Goal: Task Accomplishment & Management: Manage account settings

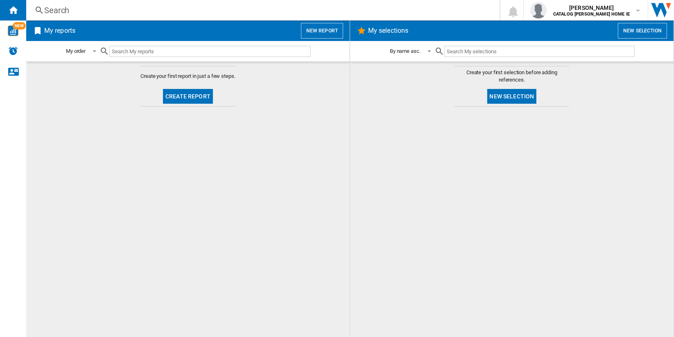
click at [330, 29] on button "New report" at bounding box center [322, 31] width 42 height 16
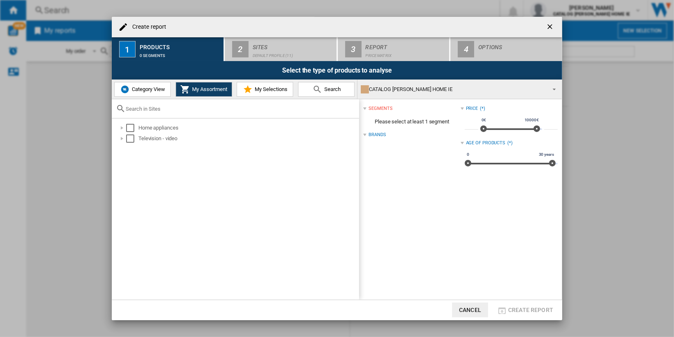
click at [162, 88] on span "Category View" at bounding box center [147, 89] width 35 height 6
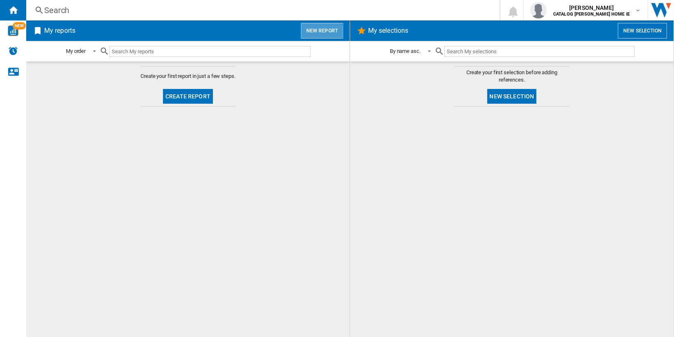
click at [318, 31] on button "New report" at bounding box center [322, 31] width 42 height 16
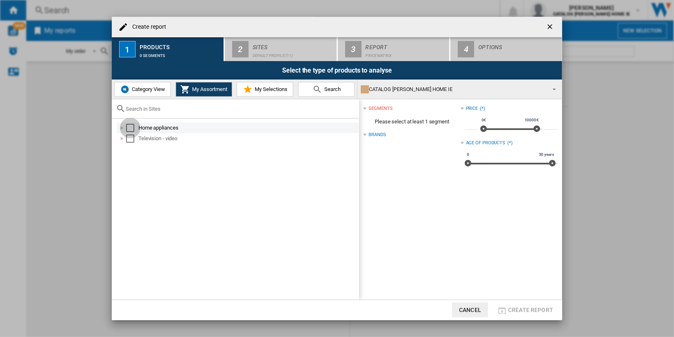
click at [131, 125] on div "Select" at bounding box center [130, 128] width 8 height 8
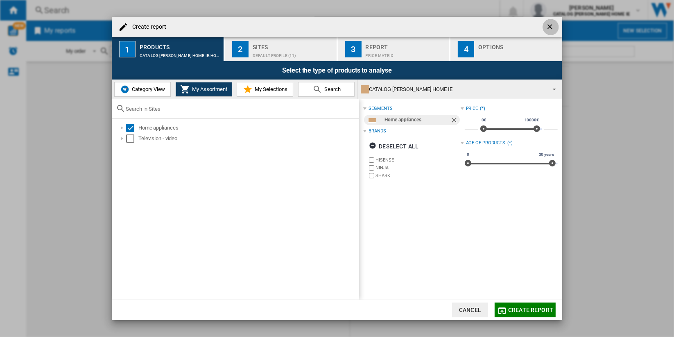
click at [551, 25] on ng-md-icon "getI18NText('BUTTONS.CLOSE_DIALOG')" at bounding box center [551, 28] width 10 height 10
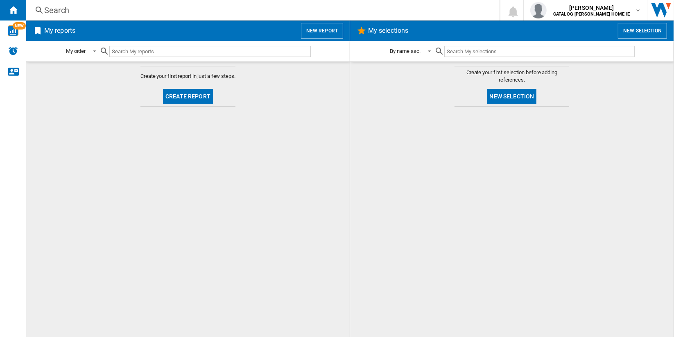
click at [328, 31] on button "New report" at bounding box center [322, 31] width 42 height 16
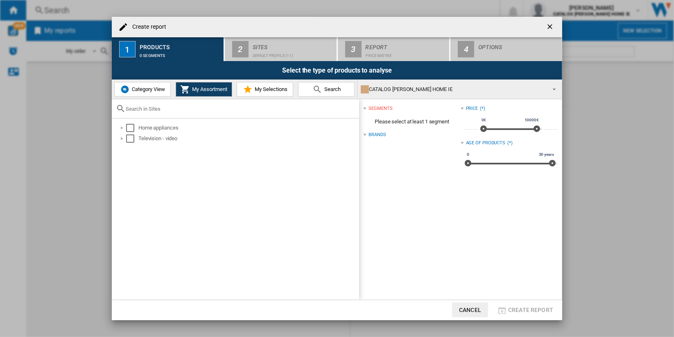
click at [150, 91] on span "Category View" at bounding box center [147, 89] width 35 height 6
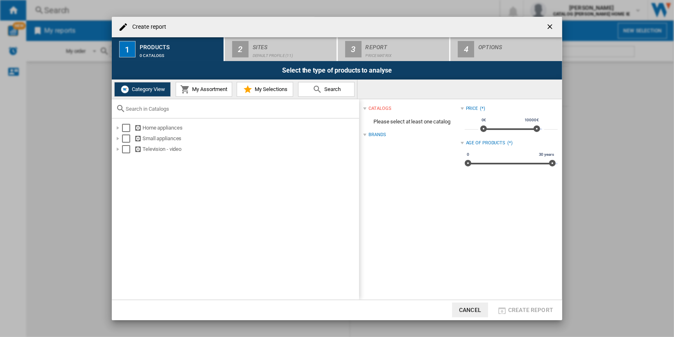
click at [200, 88] on span "My Assortment" at bounding box center [208, 89] width 37 height 6
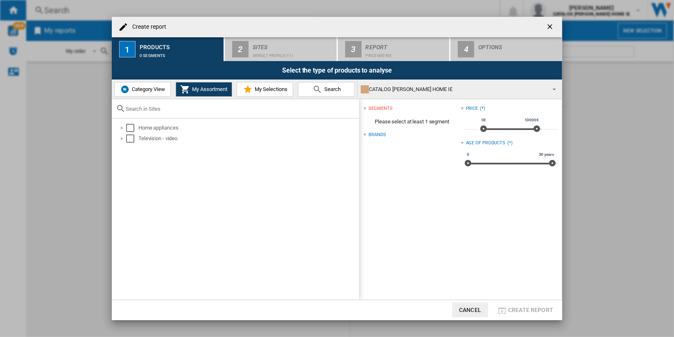
click at [158, 88] on span "Category View" at bounding box center [147, 89] width 35 height 6
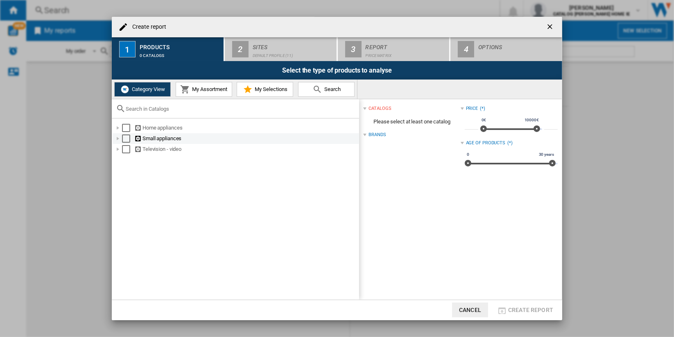
click at [125, 140] on div "Select" at bounding box center [126, 138] width 8 height 8
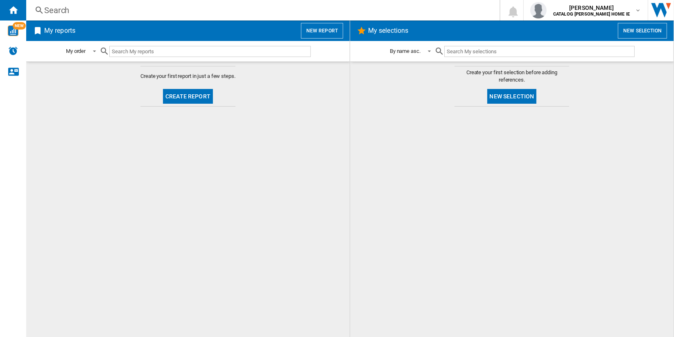
click at [324, 29] on button "New report" at bounding box center [322, 31] width 42 height 16
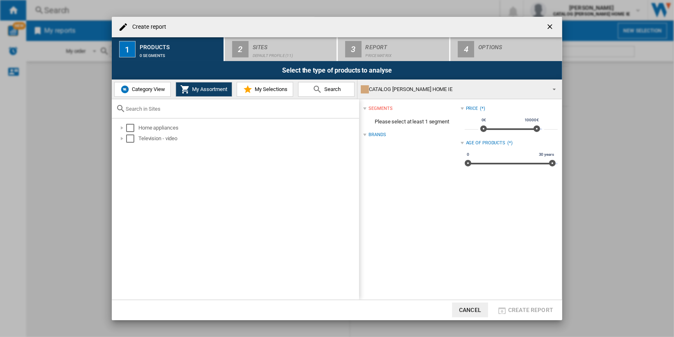
drag, startPoint x: 155, startPoint y: 91, endPoint x: 153, endPoint y: 96, distance: 4.8
click at [154, 91] on span "Category View" at bounding box center [147, 89] width 35 height 6
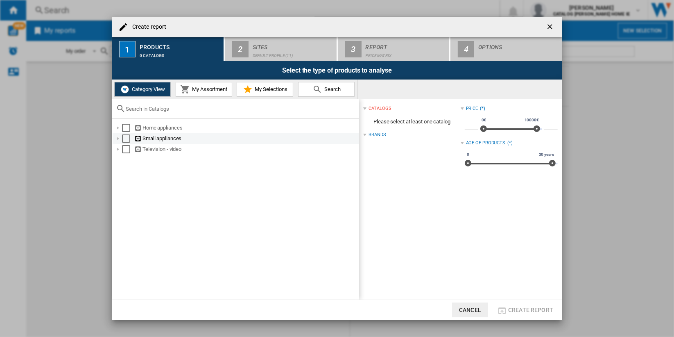
click at [126, 139] on div "Select" at bounding box center [126, 138] width 8 height 8
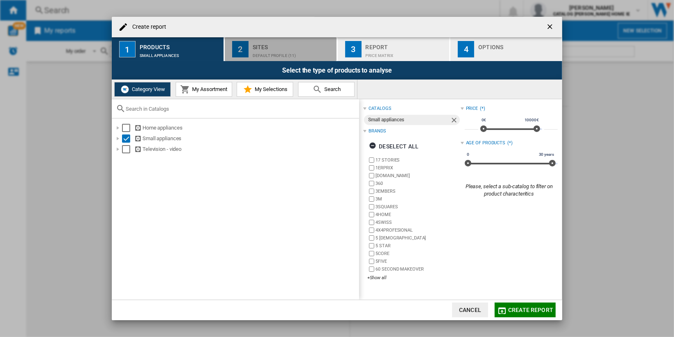
click at [303, 44] on div "Sites" at bounding box center [293, 45] width 81 height 9
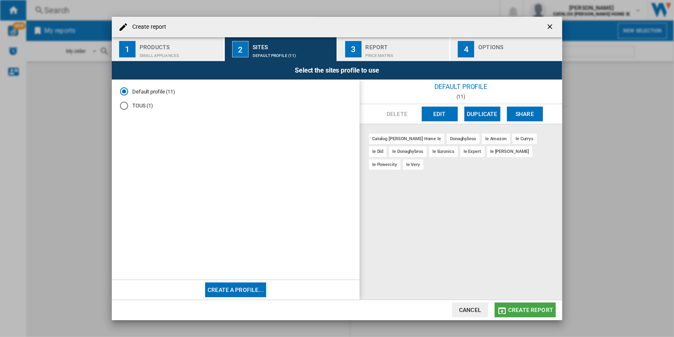
click at [528, 307] on span "Create report" at bounding box center [530, 309] width 45 height 7
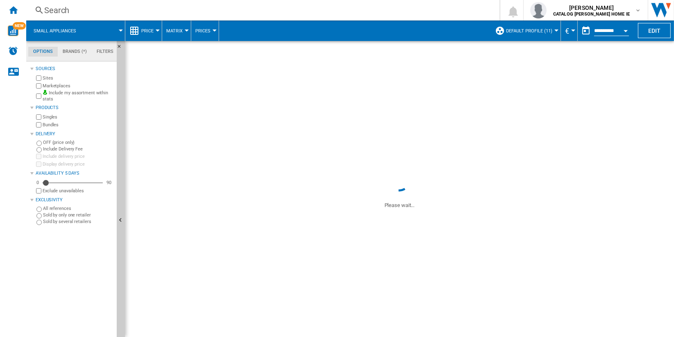
click at [78, 50] on md-tab-item "Brands (*)" at bounding box center [75, 52] width 34 height 10
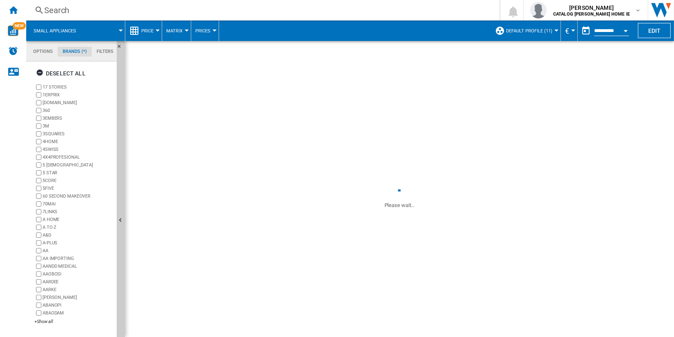
scroll to position [32, 0]
click at [76, 28] on button "Small appliances" at bounding box center [59, 30] width 51 height 20
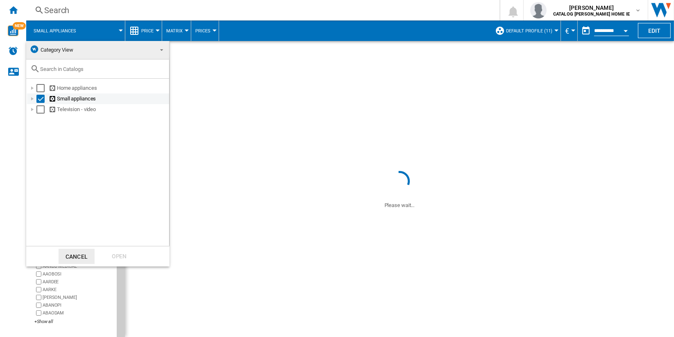
click at [31, 98] on div at bounding box center [32, 99] width 8 height 8
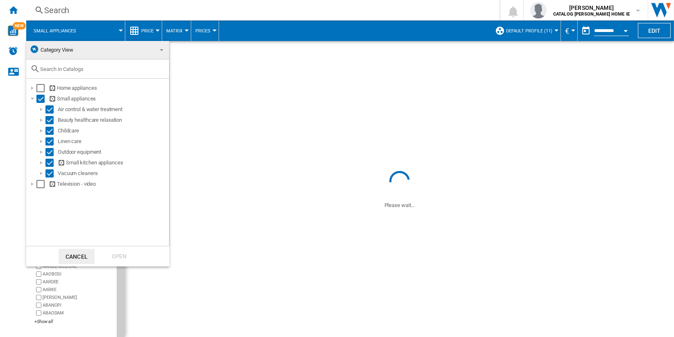
click at [243, 31] on md-backdrop at bounding box center [337, 168] width 674 height 337
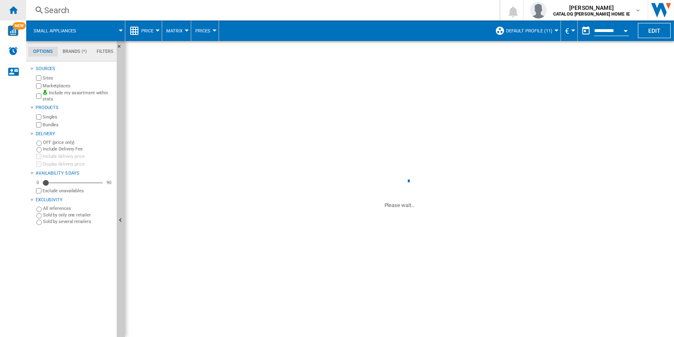
click at [15, 10] on ng-md-icon "Home" at bounding box center [13, 10] width 10 height 10
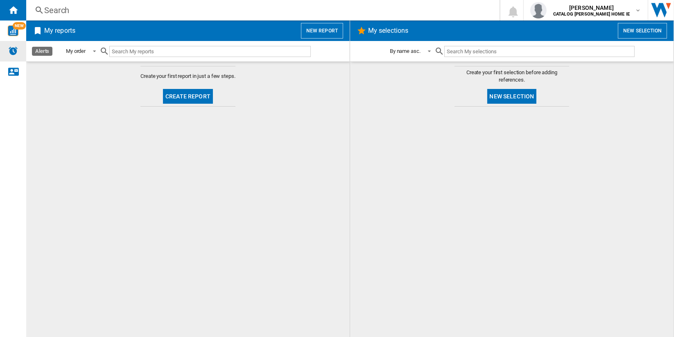
click at [13, 51] on img "Alerts" at bounding box center [13, 51] width 10 height 10
click at [14, 73] on ng-md-icon "Contact us" at bounding box center [13, 71] width 10 height 10
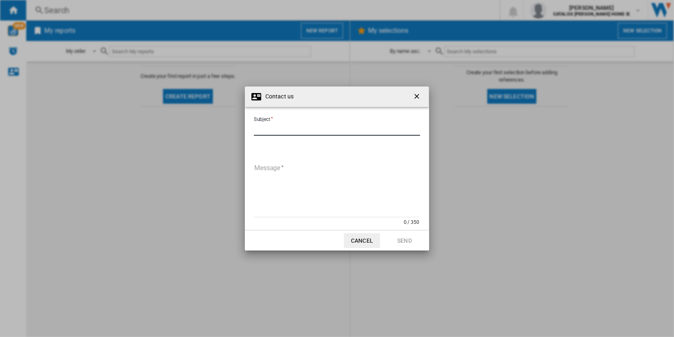
click at [306, 130] on input "Subject" at bounding box center [337, 129] width 166 height 12
click at [422, 161] on md-dialog-content "Subject Subject required Message 0 / 350 Message required" at bounding box center [337, 168] width 184 height 123
click at [327, 170] on textarea "Message" at bounding box center [337, 189] width 166 height 55
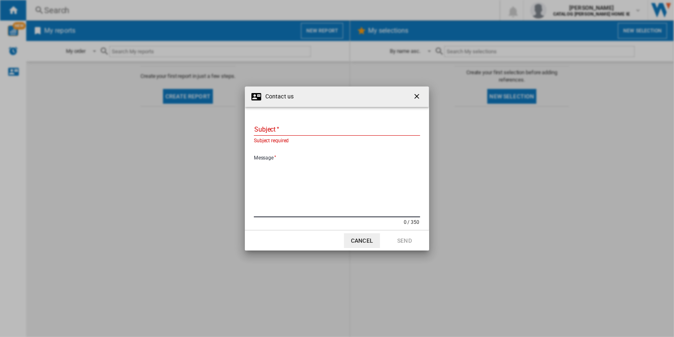
click at [417, 95] on ng-md-icon "getI18NText('BUTTONS.CLOSE_DIALOG')" at bounding box center [418, 97] width 10 height 10
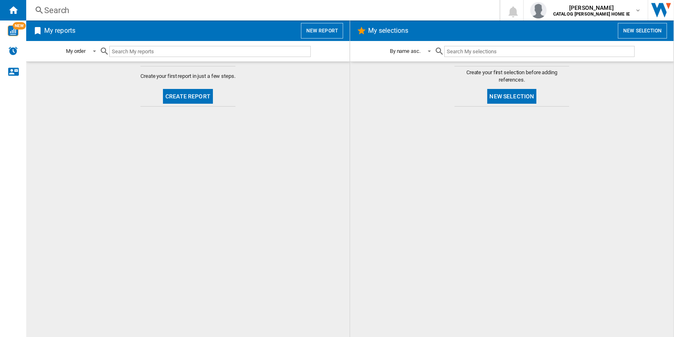
click at [325, 33] on button "New report" at bounding box center [322, 31] width 42 height 16
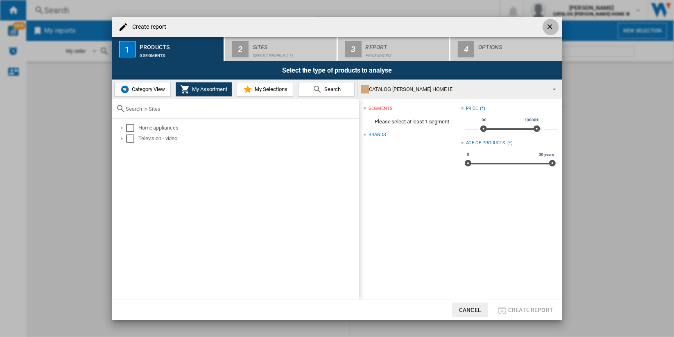
click at [545, 25] on button "button" at bounding box center [551, 27] width 16 height 16
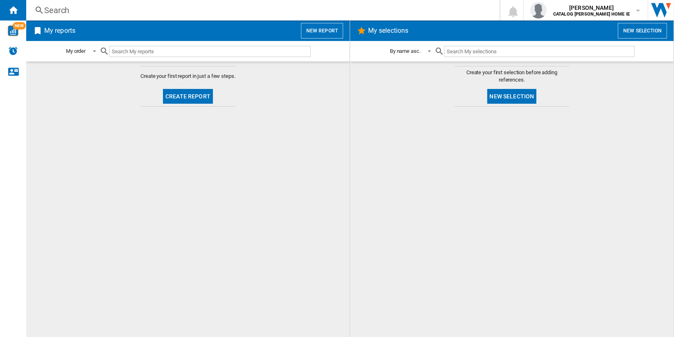
click at [647, 31] on button "New selection" at bounding box center [642, 31] width 49 height 16
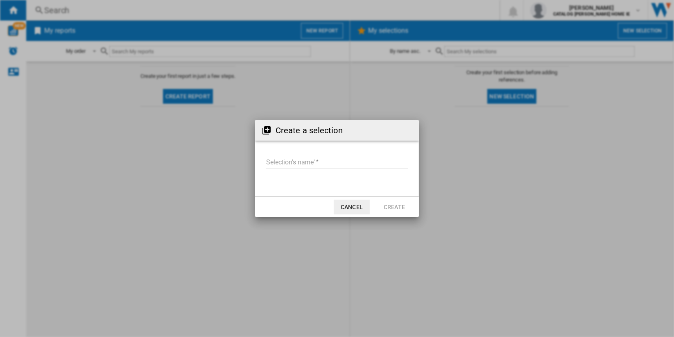
click at [325, 162] on input "Selection's name'" at bounding box center [337, 162] width 142 height 12
type input "****"
click at [394, 203] on button "Create" at bounding box center [394, 206] width 36 height 15
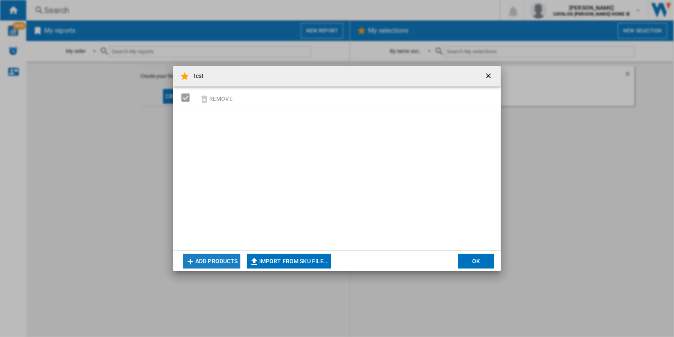
click at [217, 260] on button "Add products" at bounding box center [211, 260] width 57 height 15
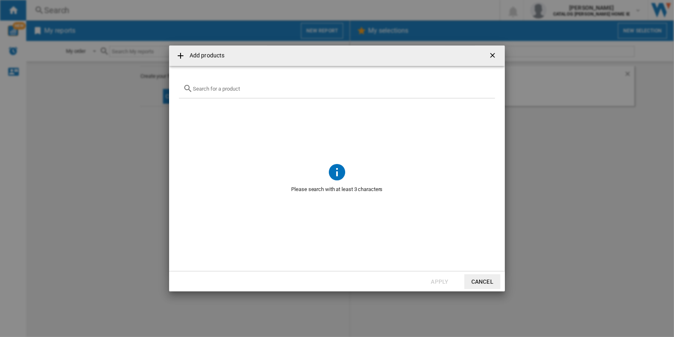
click at [249, 89] on input "text" at bounding box center [342, 89] width 298 height 6
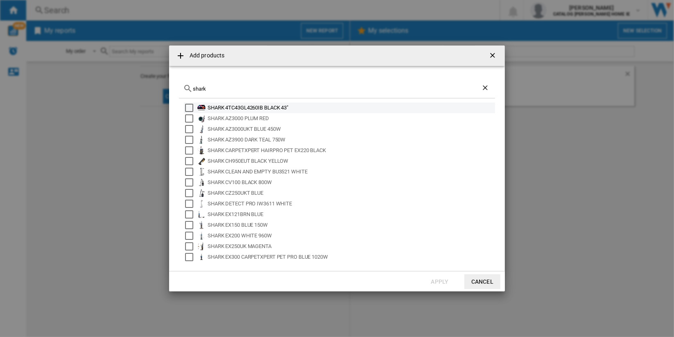
type input "shark"
click at [189, 107] on div "Select" at bounding box center [189, 108] width 8 height 8
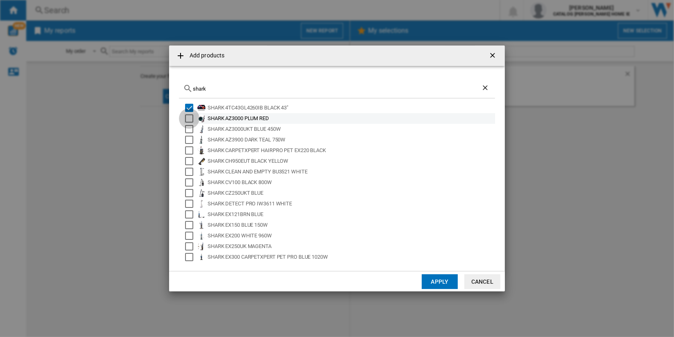
click at [189, 117] on div "Select" at bounding box center [189, 118] width 8 height 8
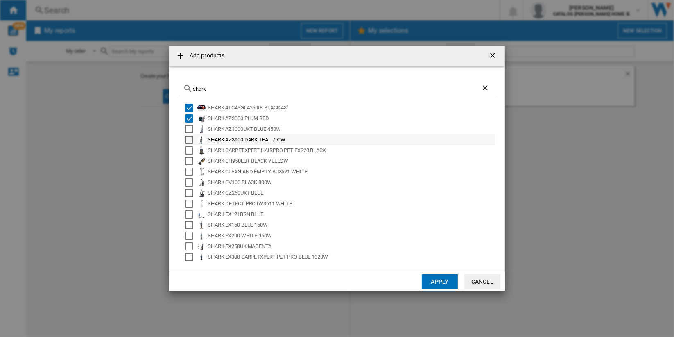
click at [188, 130] on div "Select" at bounding box center [189, 129] width 8 height 8
click at [188, 140] on div "Select" at bounding box center [189, 140] width 8 height 8
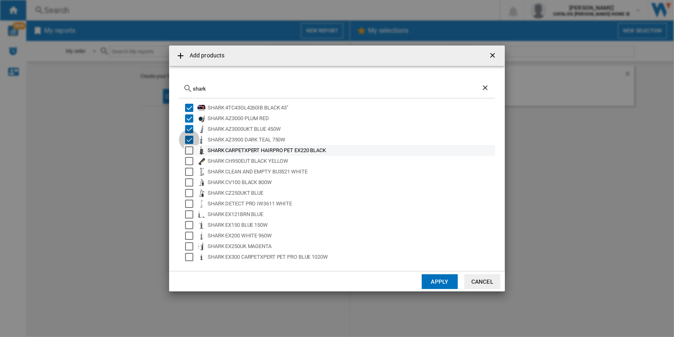
click at [190, 153] on div "Select" at bounding box center [189, 150] width 8 height 8
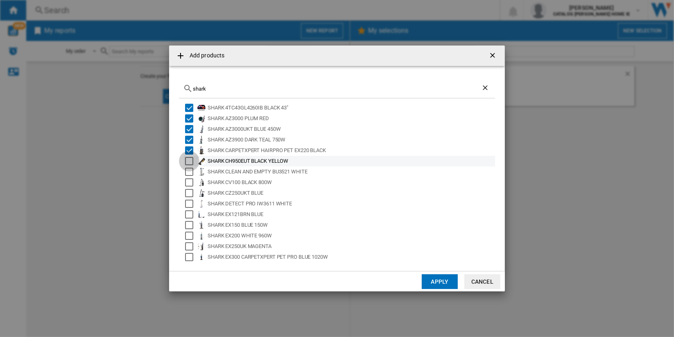
click at [188, 158] on div "Select" at bounding box center [189, 161] width 8 height 8
click at [189, 174] on div "Select" at bounding box center [189, 171] width 8 height 8
click at [448, 281] on button "Apply" at bounding box center [440, 281] width 36 height 15
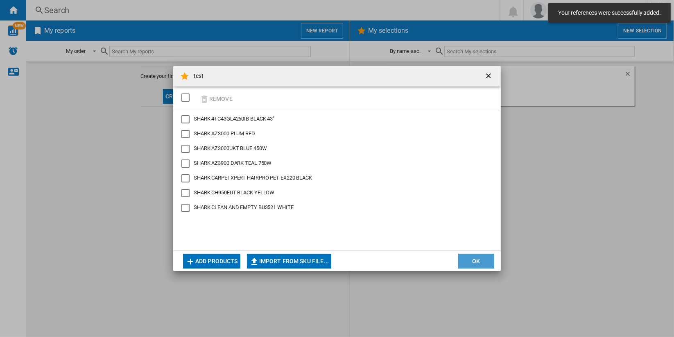
click at [481, 260] on button "OK" at bounding box center [476, 260] width 36 height 15
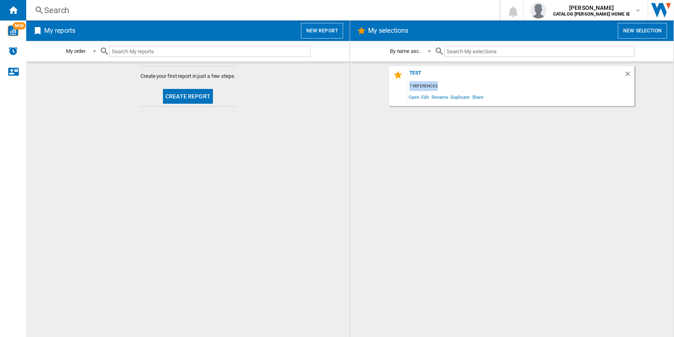
drag, startPoint x: 410, startPoint y: 85, endPoint x: 441, endPoint y: 85, distance: 30.7
click at [441, 85] on div "7 references" at bounding box center [520, 86] width 227 height 10
click at [425, 97] on span "Edit" at bounding box center [426, 96] width 10 height 11
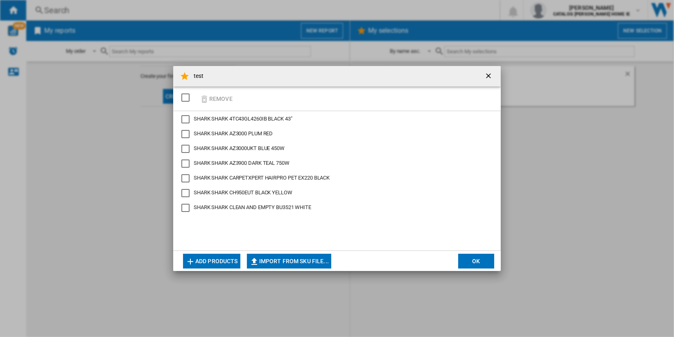
click at [491, 72] on ng-md-icon "getI18NText('BUTTONS.CLOSE_DIALOG')" at bounding box center [489, 77] width 10 height 10
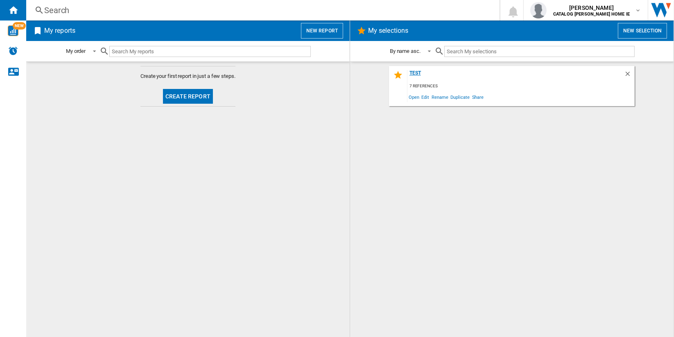
click at [416, 75] on div "test" at bounding box center [515, 75] width 217 height 11
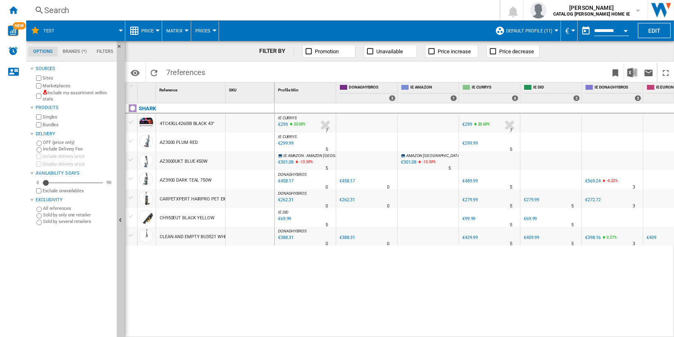
drag, startPoint x: 219, startPoint y: 123, endPoint x: 163, endPoint y: 126, distance: 56.2
click at [163, 126] on div "4TC43GL4260IB BLACK 43"" at bounding box center [190, 122] width 69 height 19
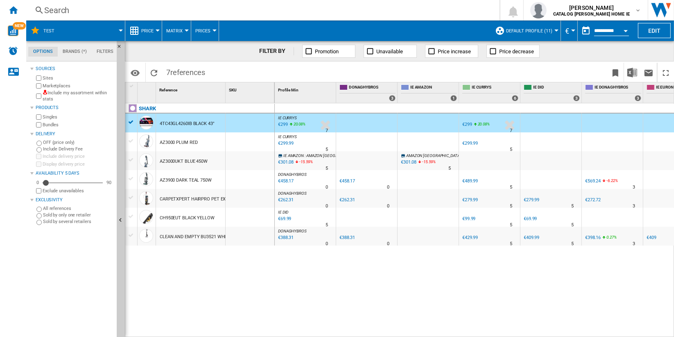
click at [90, 93] on label "Include my assortment within stats" at bounding box center [78, 96] width 71 height 13
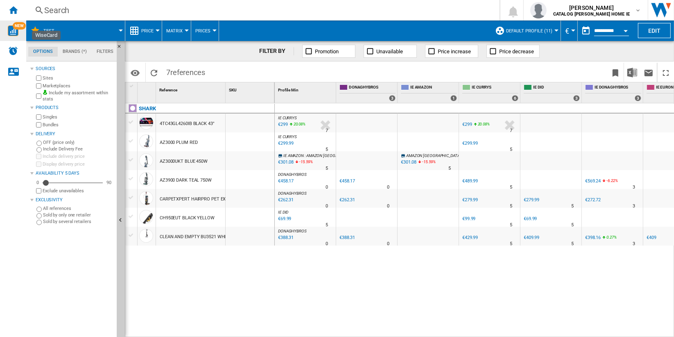
click at [16, 30] on img "WiseCard" at bounding box center [13, 30] width 11 height 11
click at [63, 10] on div "Search" at bounding box center [261, 10] width 434 height 11
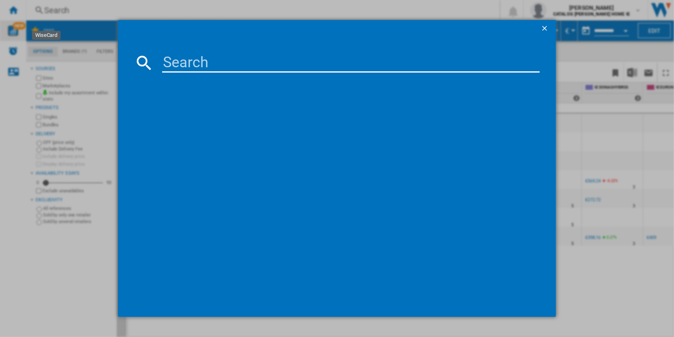
click at [241, 63] on input at bounding box center [351, 63] width 378 height 20
click at [266, 65] on input at bounding box center [351, 63] width 378 height 20
paste input "SHARK 4TC43GL4260IB"
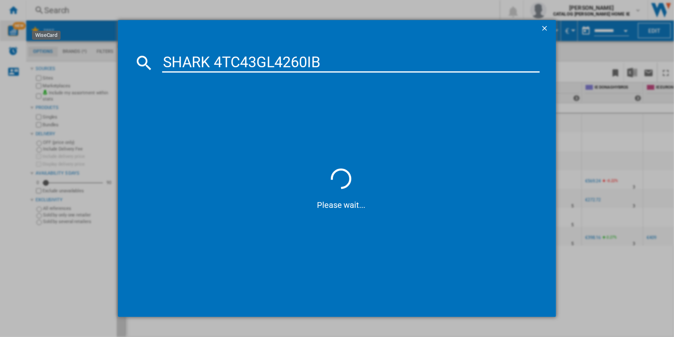
type input "SHARK 4TC43GL4260IB"
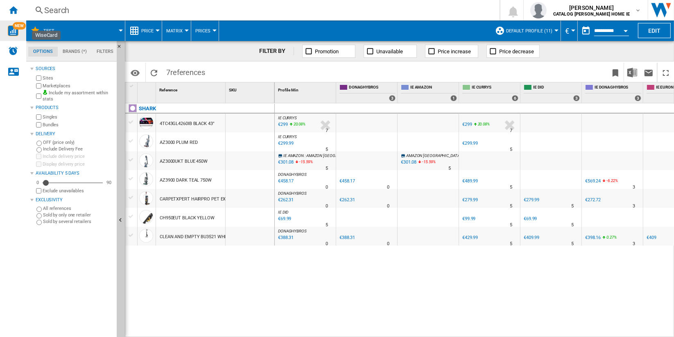
click at [14, 29] on img "WiseCard" at bounding box center [13, 30] width 11 height 11
click at [16, 29] on span "NEW" at bounding box center [19, 25] width 13 height 7
click at [617, 9] on span "tom whelan" at bounding box center [591, 8] width 77 height 8
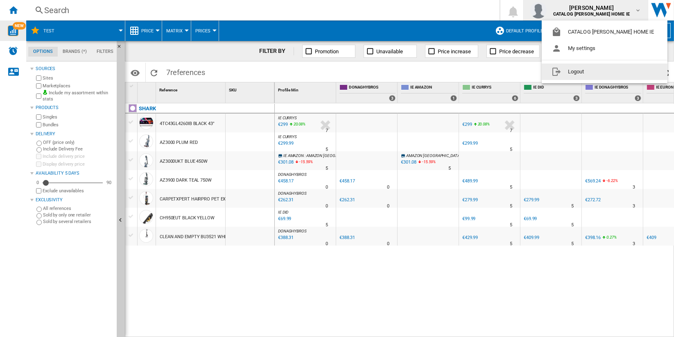
click at [598, 72] on button "Logout" at bounding box center [605, 71] width 126 height 16
